Goal: Task Accomplishment & Management: Manage account settings

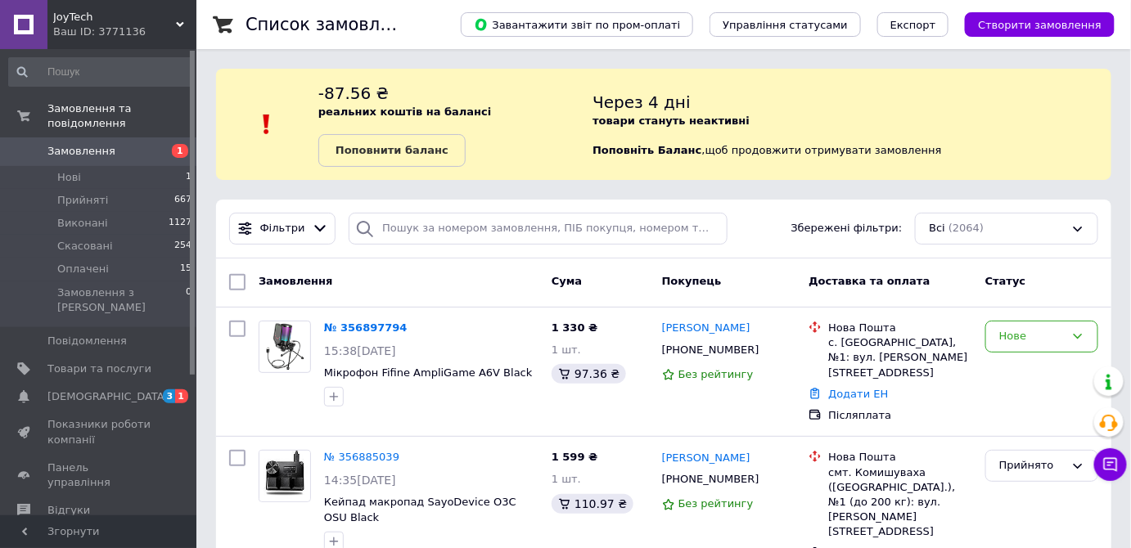
scroll to position [74, 0]
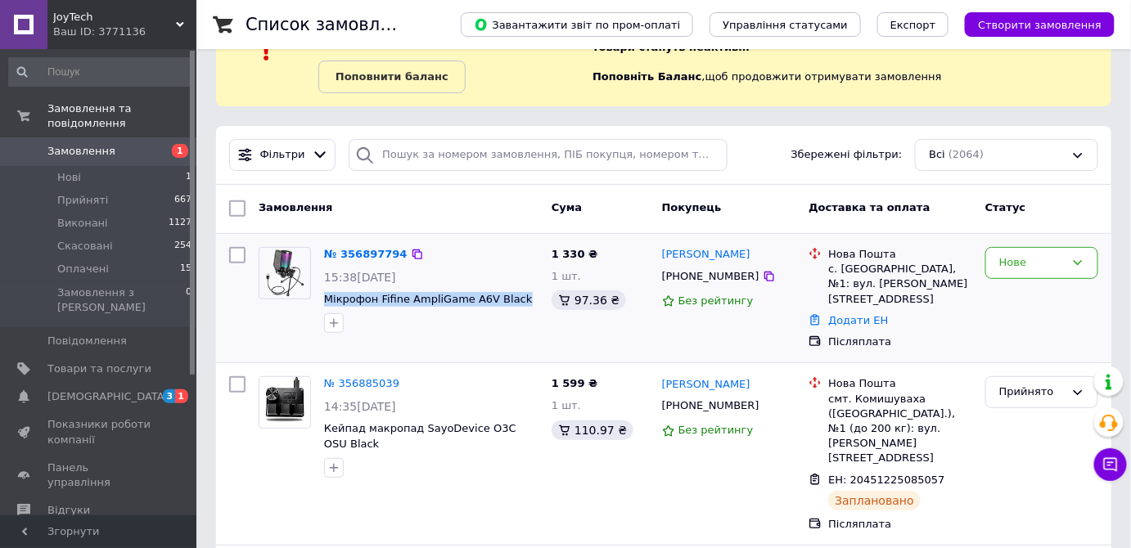
drag, startPoint x: 455, startPoint y: 299, endPoint x: 320, endPoint y: 295, distance: 135.1
click at [320, 295] on div "№ 356897794 15:38, 12.08.2025 Мікрофон Fifine AmpliGame A6V Black" at bounding box center [432, 290] width 228 height 99
copy span "Мікрофон Fifine AmpliGame A6V Black"
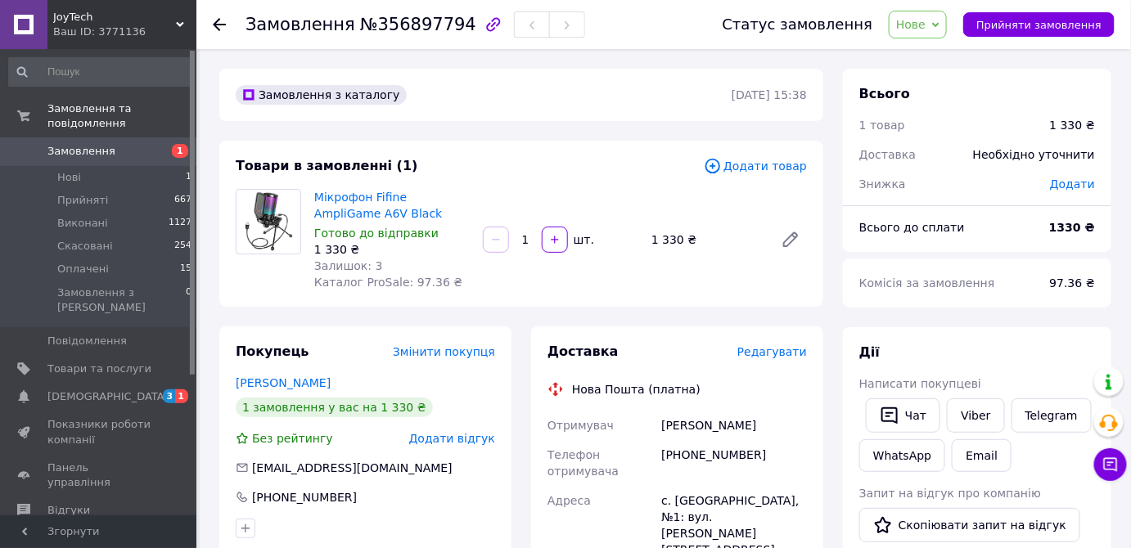
click at [926, 26] on span "Нове" at bounding box center [910, 24] width 29 height 13
click at [931, 50] on li "Прийнято" at bounding box center [927, 57] width 75 height 25
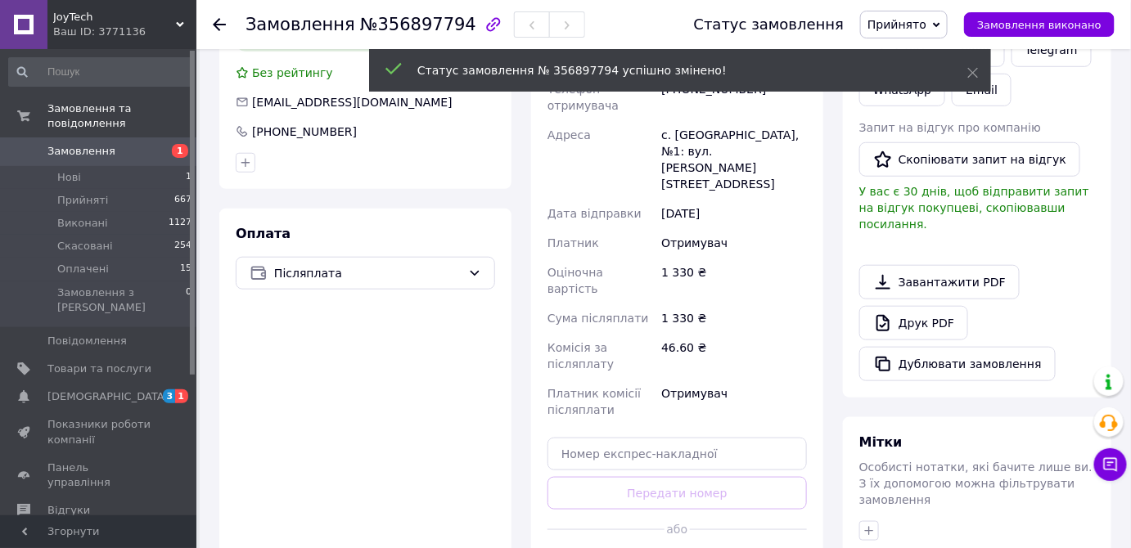
scroll to position [372, 0]
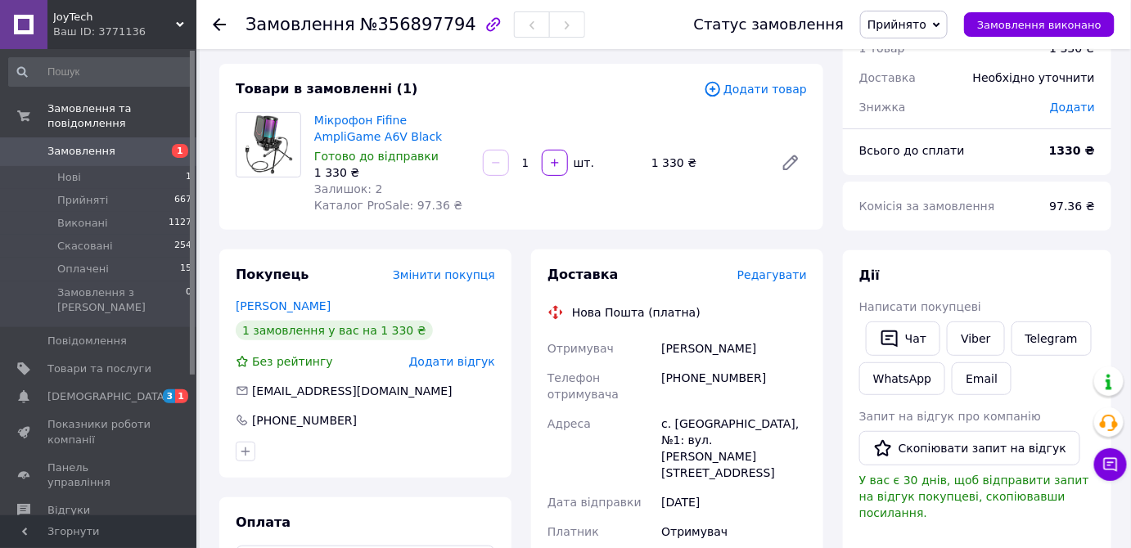
scroll to position [0, 0]
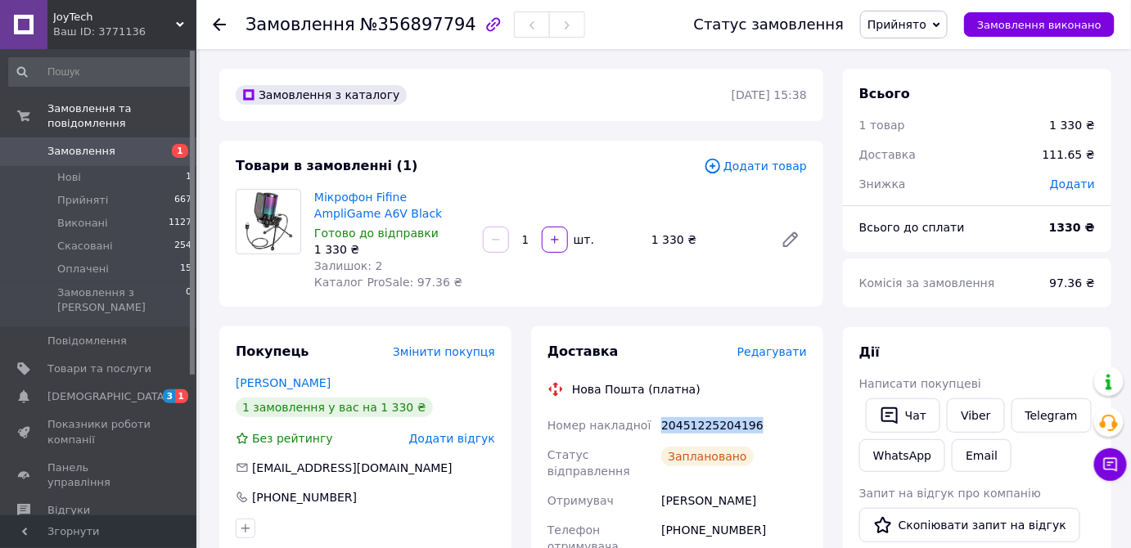
drag, startPoint x: 757, startPoint y: 428, endPoint x: 663, endPoint y: 426, distance: 94.2
click at [663, 426] on div "20451225204196" at bounding box center [734, 425] width 152 height 29
copy div "20451225204196"
click at [367, 264] on span "Залишок: 2" at bounding box center [348, 265] width 69 height 13
drag, startPoint x: 368, startPoint y: 216, endPoint x: 404, endPoint y: 199, distance: 39.2
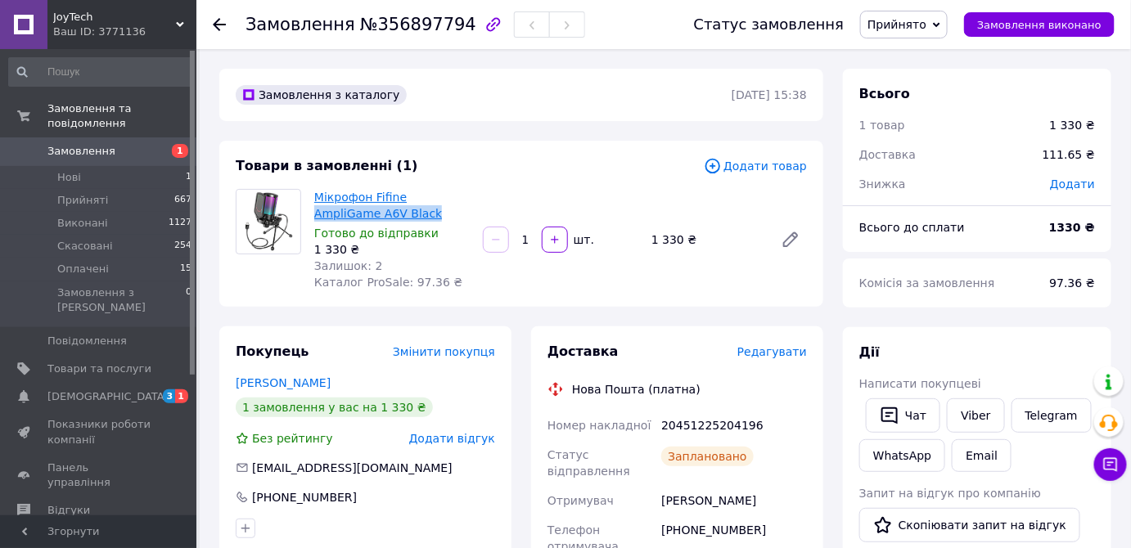
click at [404, 199] on span "Мікрофон Fifine AmpliGame A6V Black" at bounding box center [392, 205] width 156 height 33
copy link "AmpliGame A6V Black"
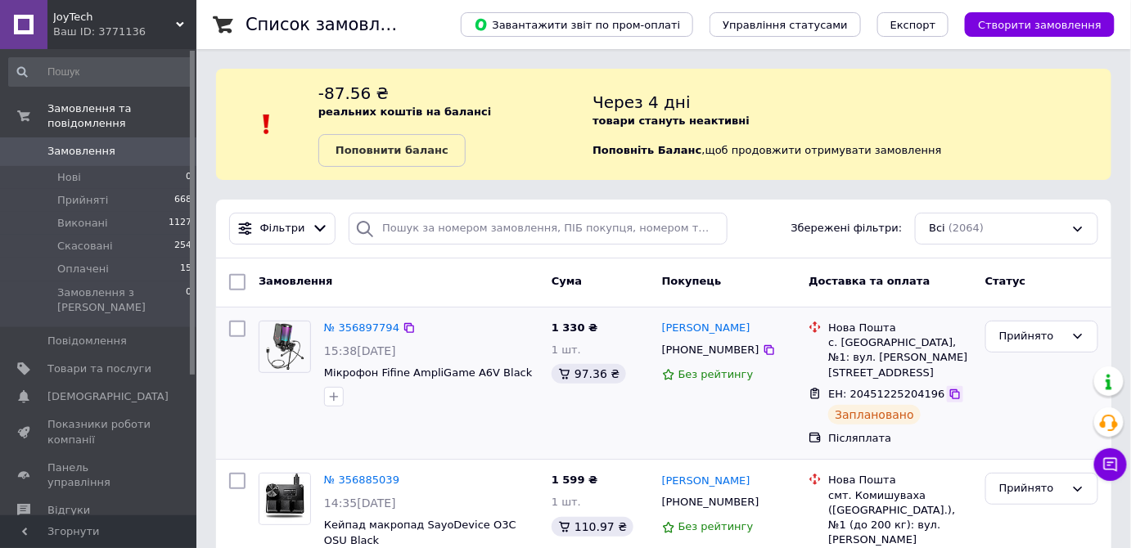
click at [949, 388] on icon at bounding box center [955, 394] width 13 height 13
